Goal: Information Seeking & Learning: Learn about a topic

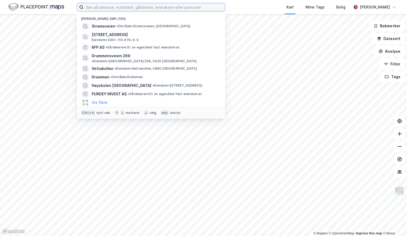
click at [121, 4] on input at bounding box center [153, 7] width 141 height 8
paste input "Totakvegen 782 + 784 + 786 + 763, 3864 [GEOGRAPHIC_DATA]"
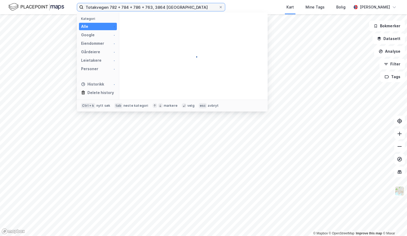
type input "Totakvegen 782 + 784 + 786 + 763, 3864 [GEOGRAPHIC_DATA]"
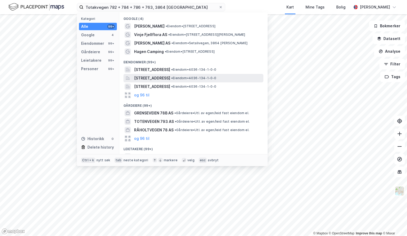
click at [170, 78] on span "[STREET_ADDRESS]" at bounding box center [152, 78] width 36 height 6
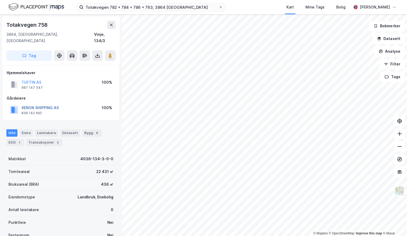
click at [0, 0] on button "XENON SHIPPING AS" at bounding box center [0, 0] width 0 height 0
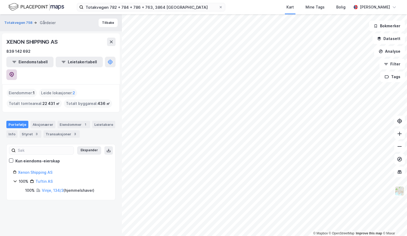
click at [14, 72] on icon at bounding box center [11, 74] width 5 height 5
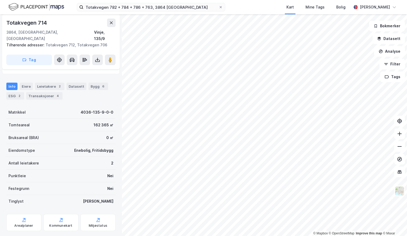
scroll to position [37, 0]
click at [47, 92] on div "Transaksjoner 4" at bounding box center [44, 95] width 36 height 7
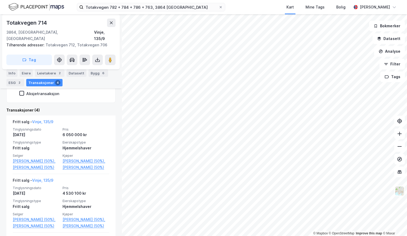
scroll to position [120, 0]
click at [108, 57] on icon at bounding box center [110, 59] width 5 height 5
click at [401, 149] on button at bounding box center [399, 146] width 11 height 11
